Goal: Information Seeking & Learning: Find specific fact

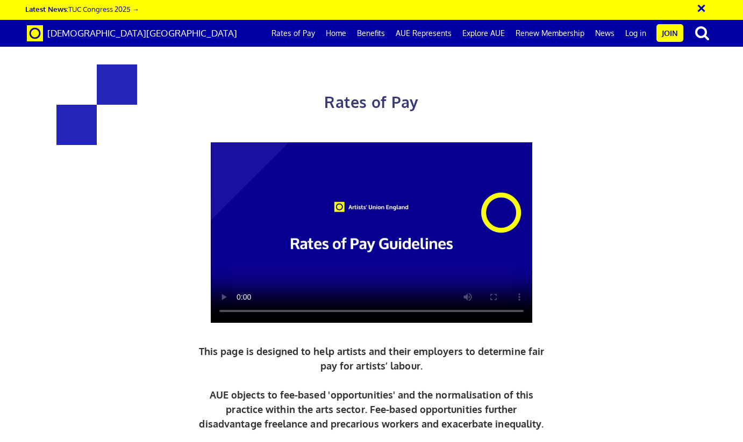
scroll to position [440, 0]
drag, startPoint x: 218, startPoint y: 261, endPoint x: 182, endPoint y: 264, distance: 36.1
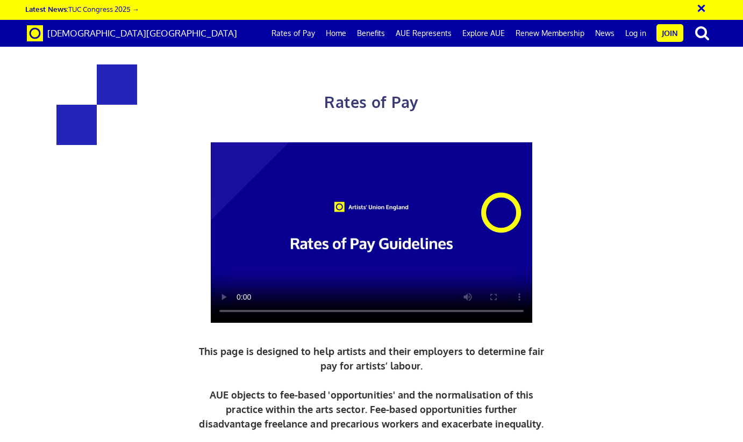
drag, startPoint x: 210, startPoint y: 228, endPoint x: 175, endPoint y: 227, distance: 35.0
copy h3 "352"
drag, startPoint x: 593, startPoint y: 335, endPoint x: 558, endPoint y: 293, distance: 54.9
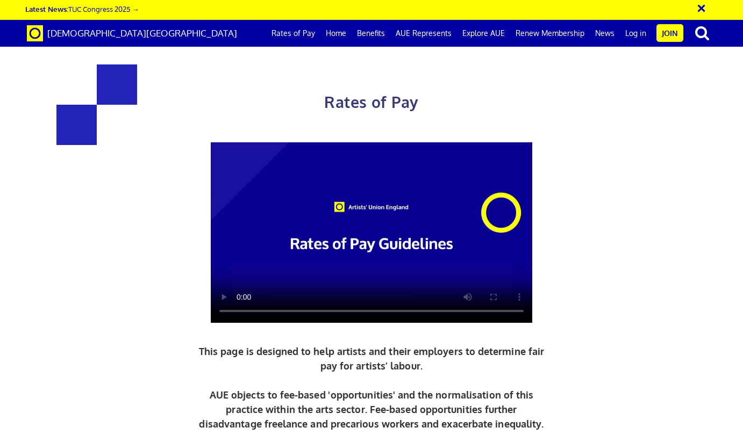
drag, startPoint x: 607, startPoint y: 287, endPoint x: 442, endPoint y: 137, distance: 222.3
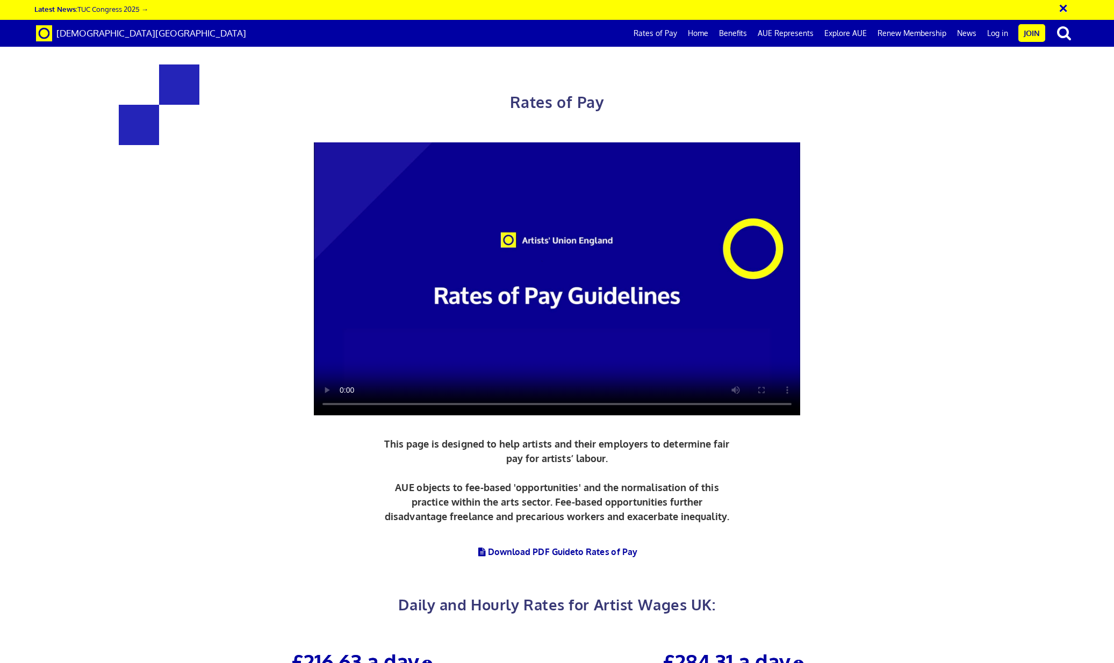
scroll to position [1517, 0]
drag, startPoint x: 703, startPoint y: 164, endPoint x: 723, endPoint y: 143, distance: 28.5
drag, startPoint x: 433, startPoint y: 172, endPoint x: 475, endPoint y: 188, distance: 45.4
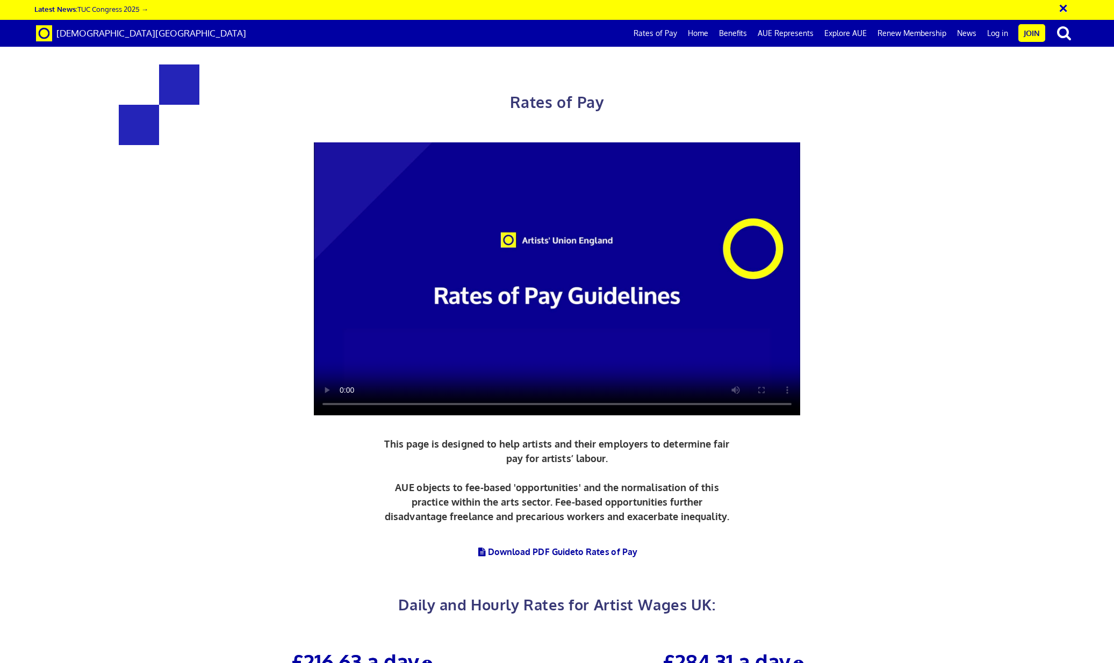
scroll to position [186, 0]
click at [603, 442] on span "to Rates of Pay" at bounding box center [606, 552] width 62 height 11
